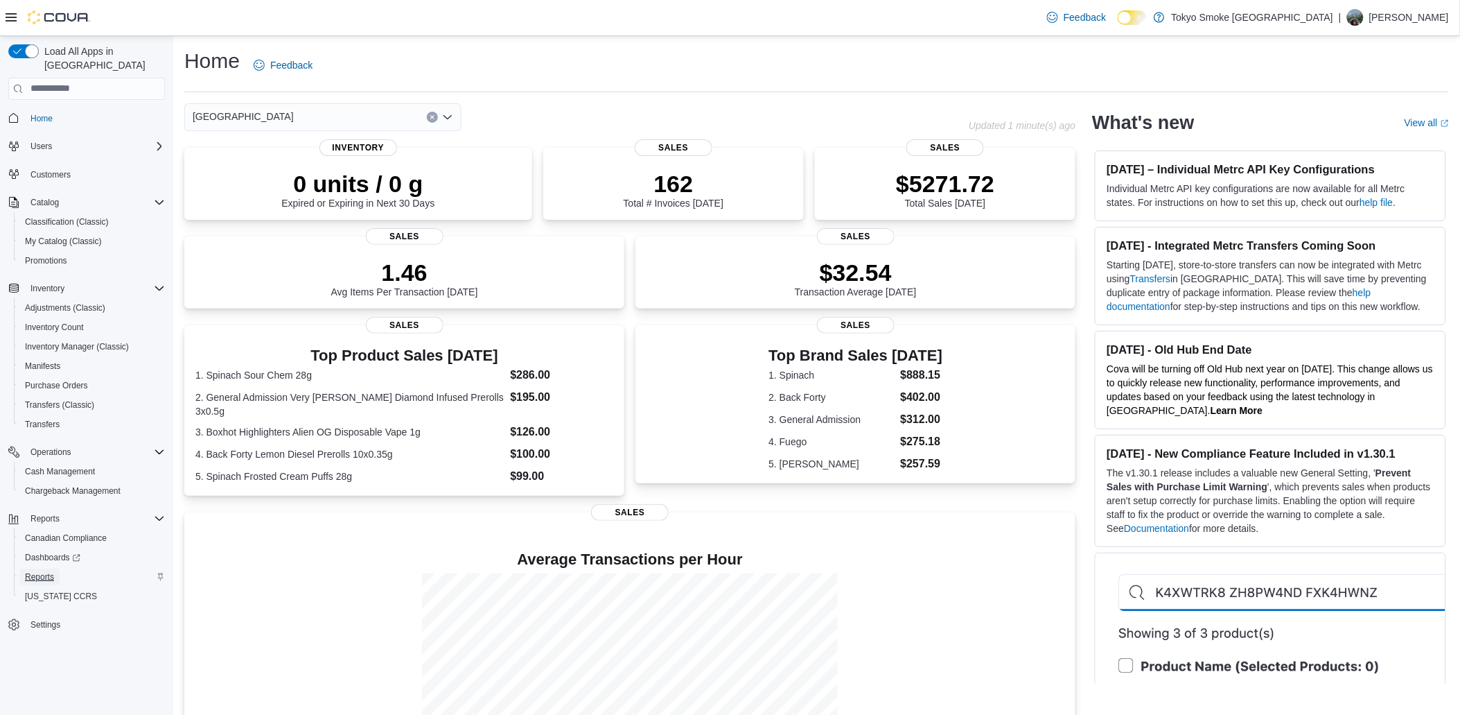
click at [31, 571] on span "Reports" at bounding box center [39, 576] width 29 height 11
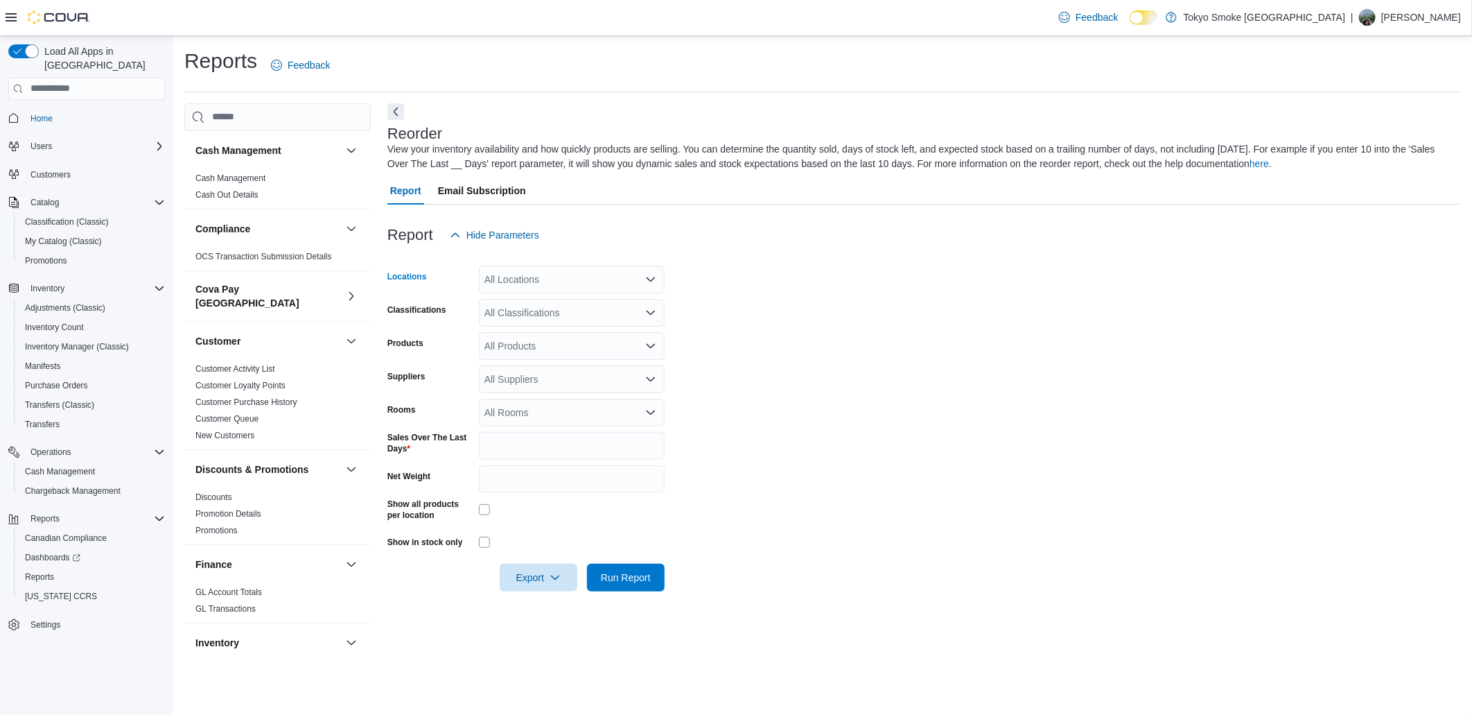
click at [555, 283] on div "All Locations" at bounding box center [572, 279] width 186 height 28
type input "***"
click at [550, 299] on span "[GEOGRAPHIC_DATA]" at bounding box center [559, 302] width 101 height 14
click at [833, 403] on form "Locations [GEOGRAPHIC_DATA] Classifications All Classifications Products All Pr…" at bounding box center [924, 420] width 1074 height 342
click at [523, 323] on div "All Classifications" at bounding box center [572, 313] width 186 height 28
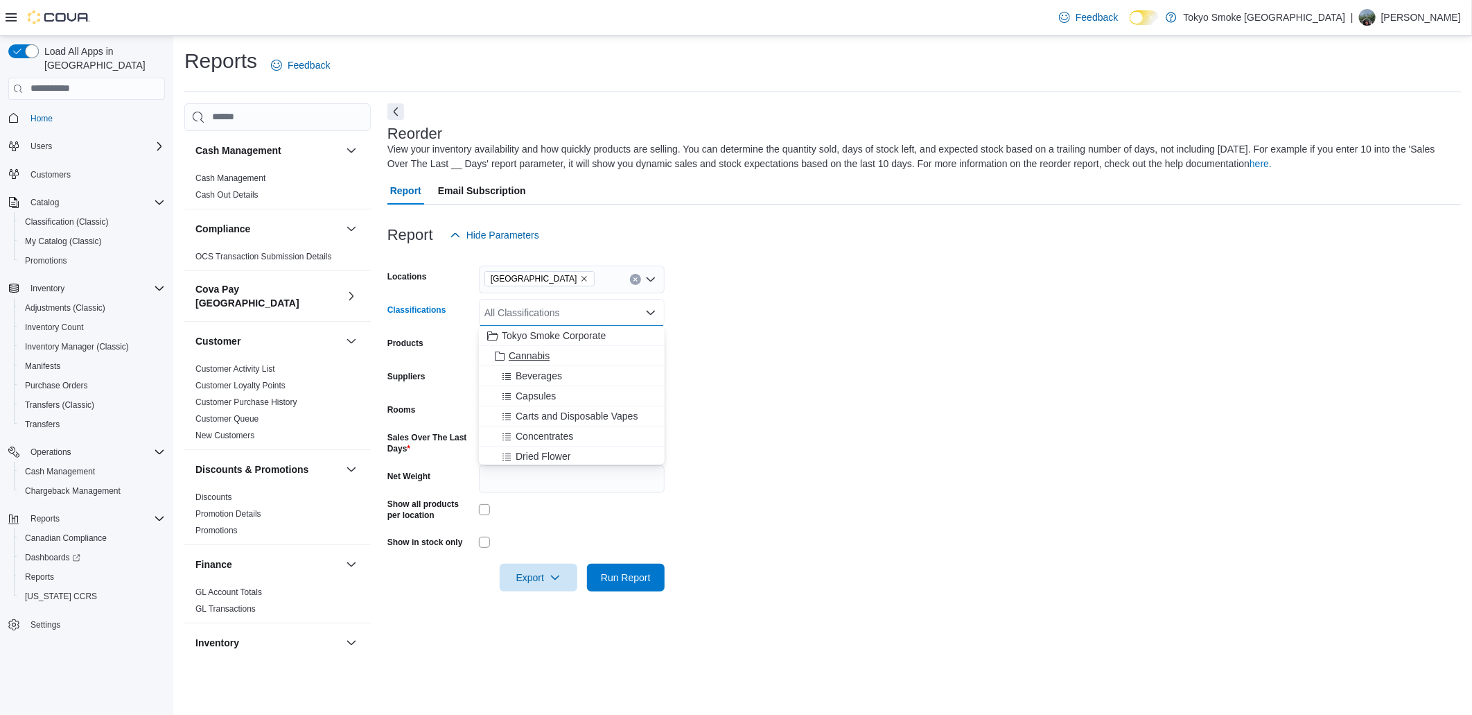
click at [536, 356] on span "Cannabis" at bounding box center [529, 356] width 41 height 14
click at [829, 439] on form "Locations [GEOGRAPHIC_DATA] Classifications Cannabis Combo box. Selected. Canna…" at bounding box center [924, 420] width 1074 height 342
click at [622, 580] on span "Run Report" at bounding box center [626, 577] width 50 height 14
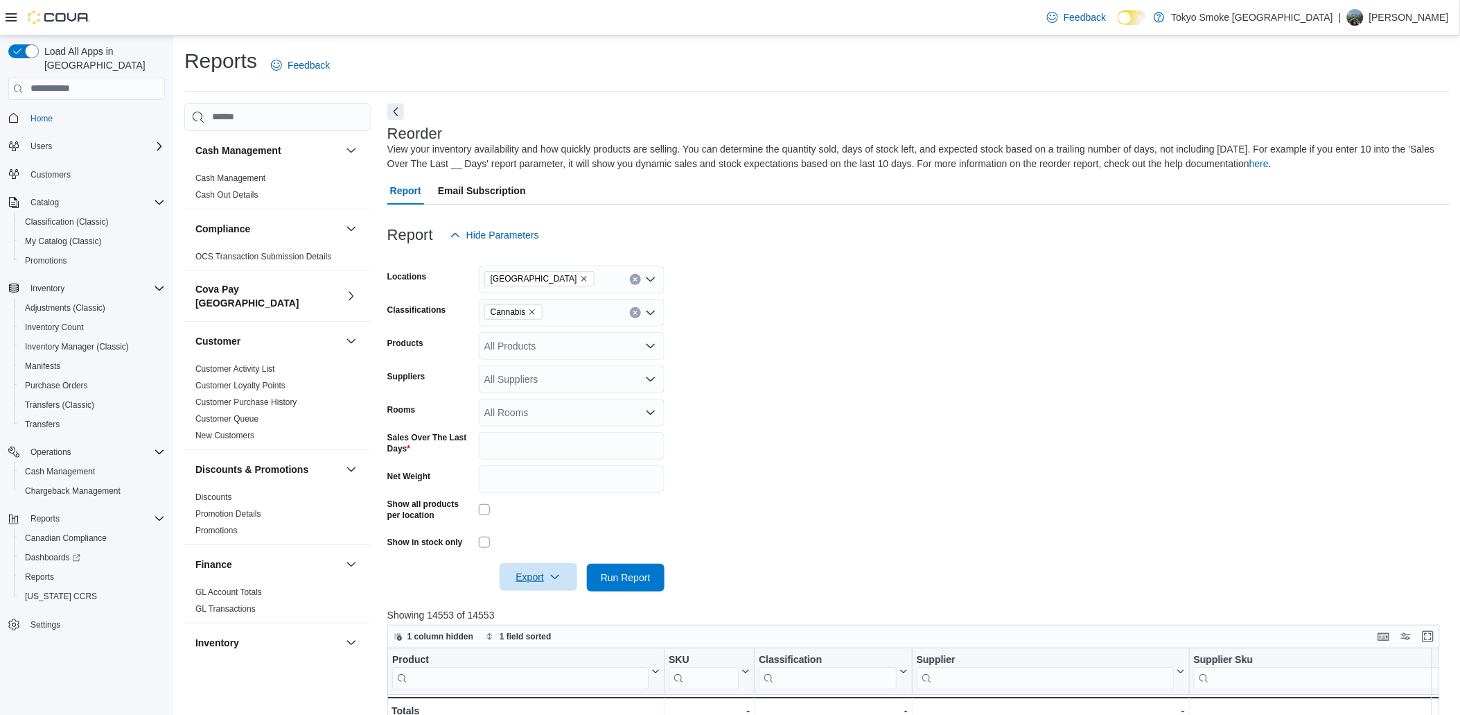
click at [536, 578] on span "Export" at bounding box center [538, 577] width 61 height 28
click at [532, 617] on button "Export to Excel" at bounding box center [540, 606] width 79 height 28
